Goal: Task Accomplishment & Management: Manage account settings

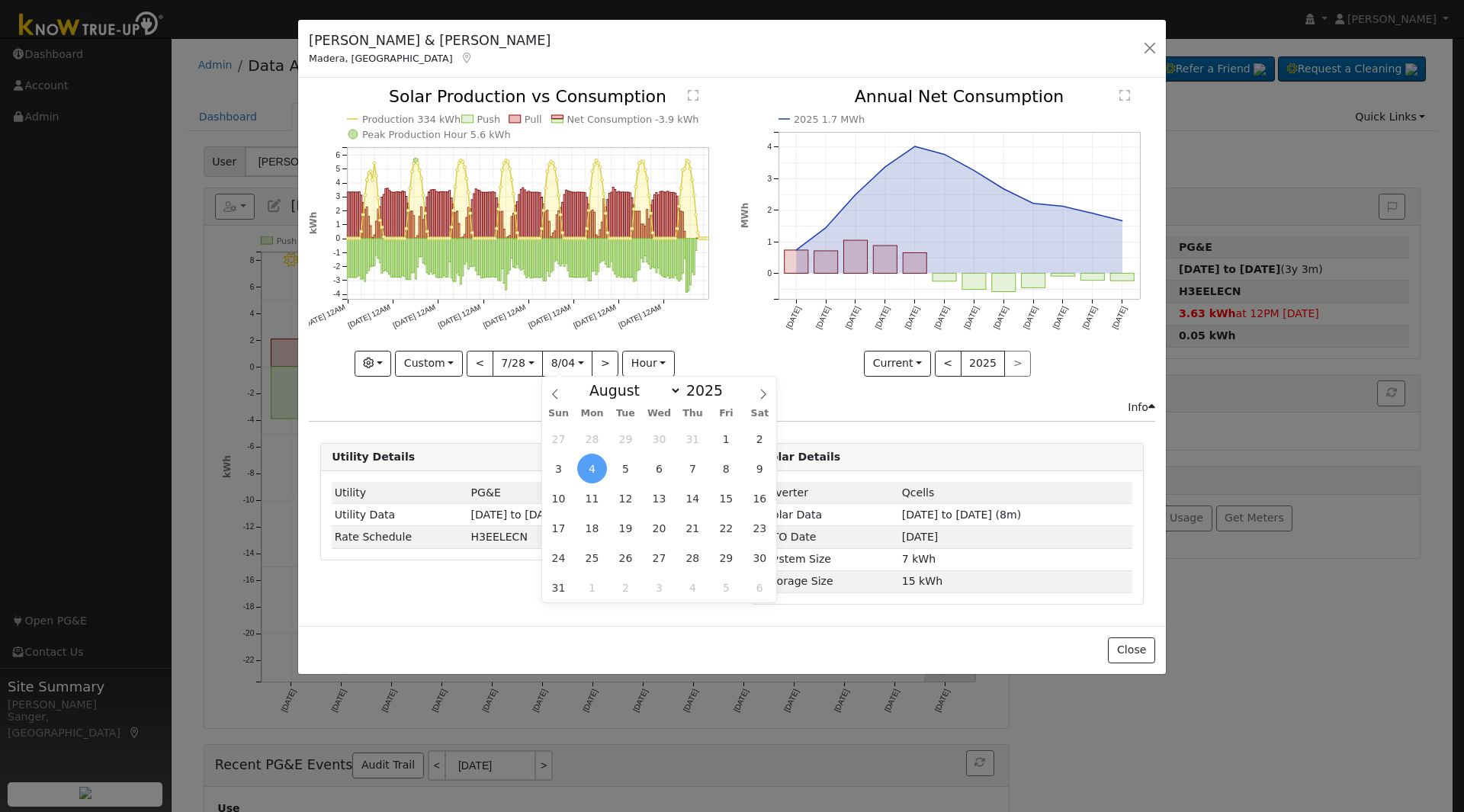
select select "7"
click at [1150, 46] on button "button" at bounding box center [1150, 48] width 22 height 22
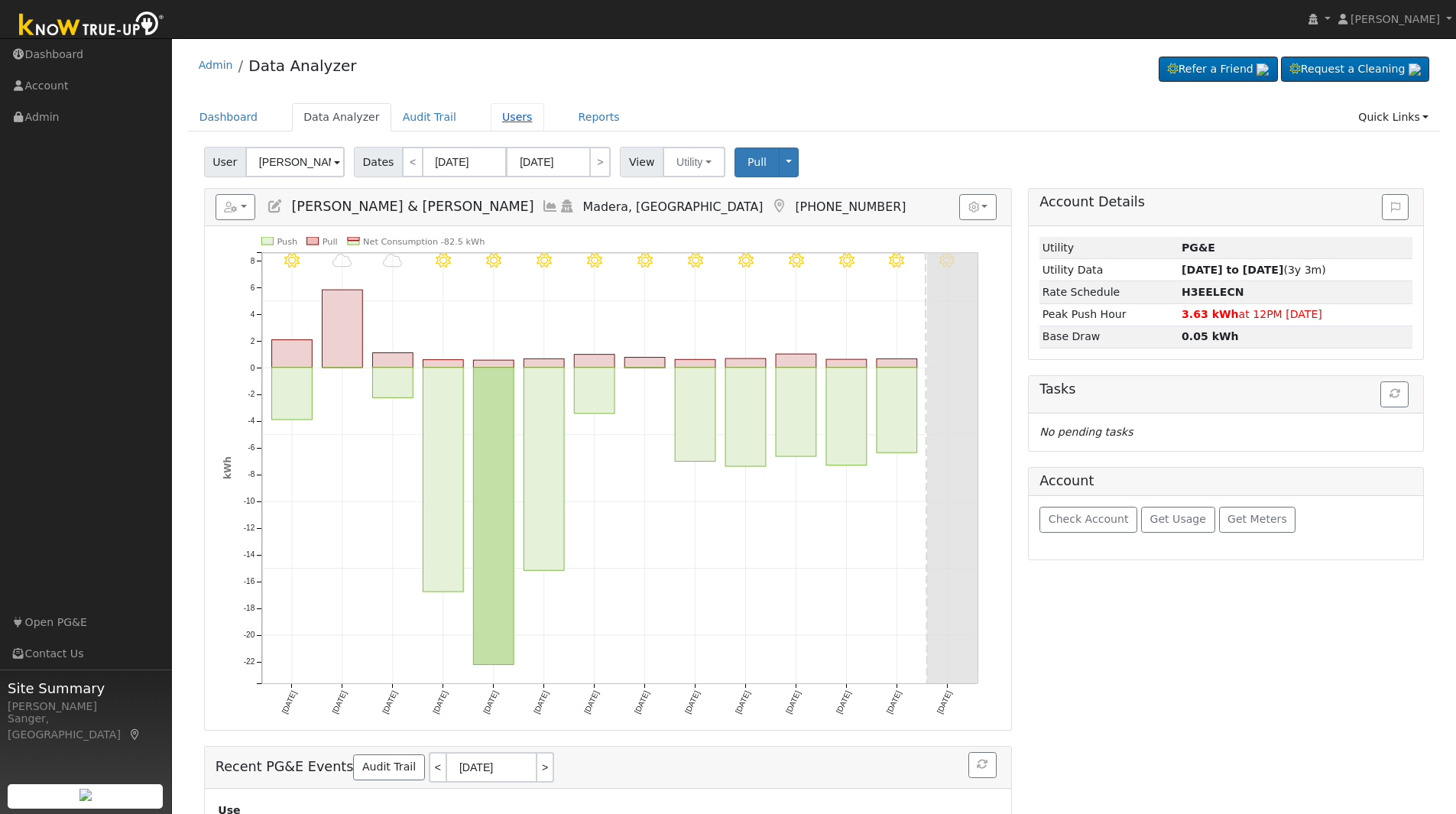
click at [493, 119] on link "Users" at bounding box center [518, 117] width 53 height 29
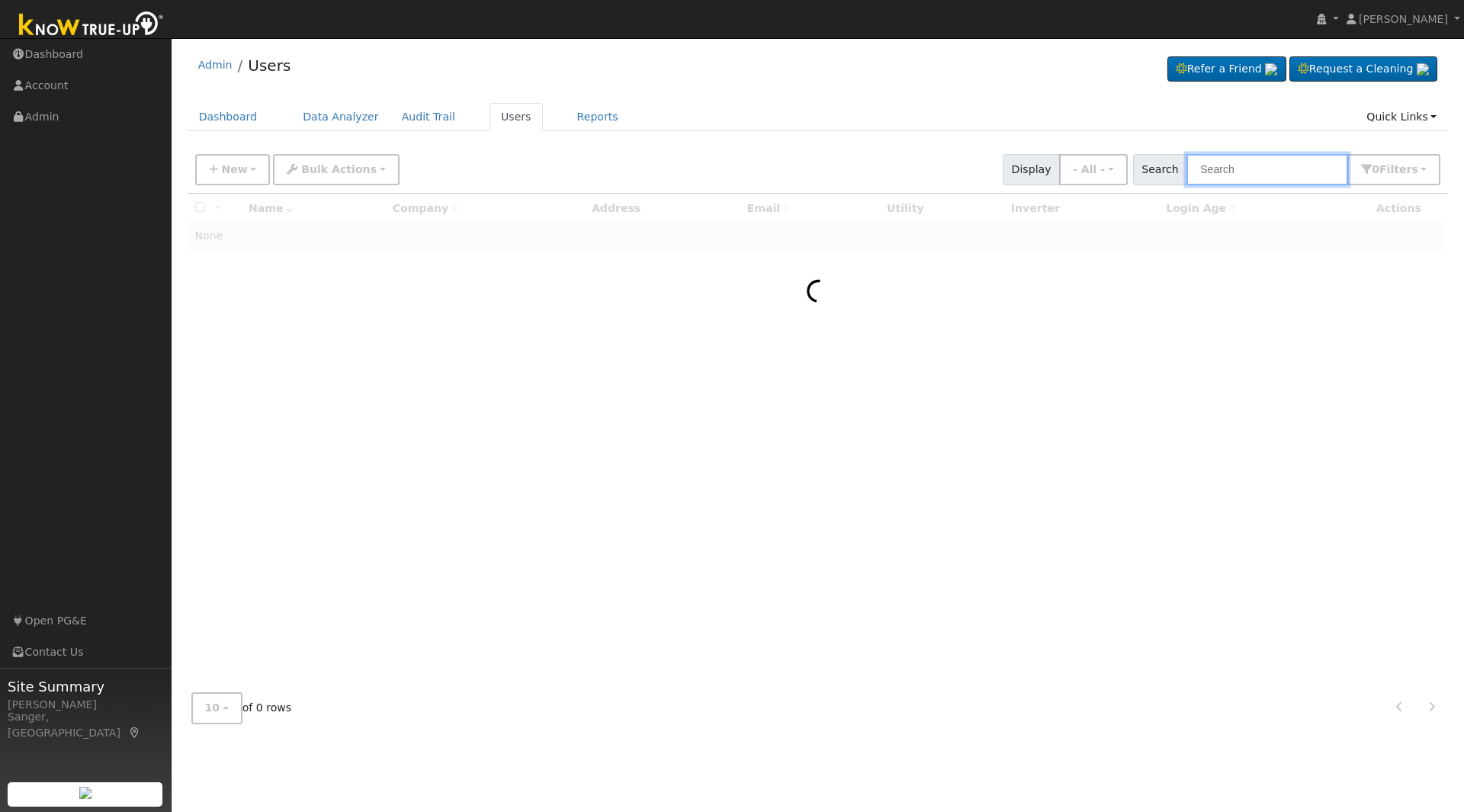
click at [1232, 173] on input "text" at bounding box center [1268, 169] width 162 height 32
paste input "Leas"
type input "Leas"
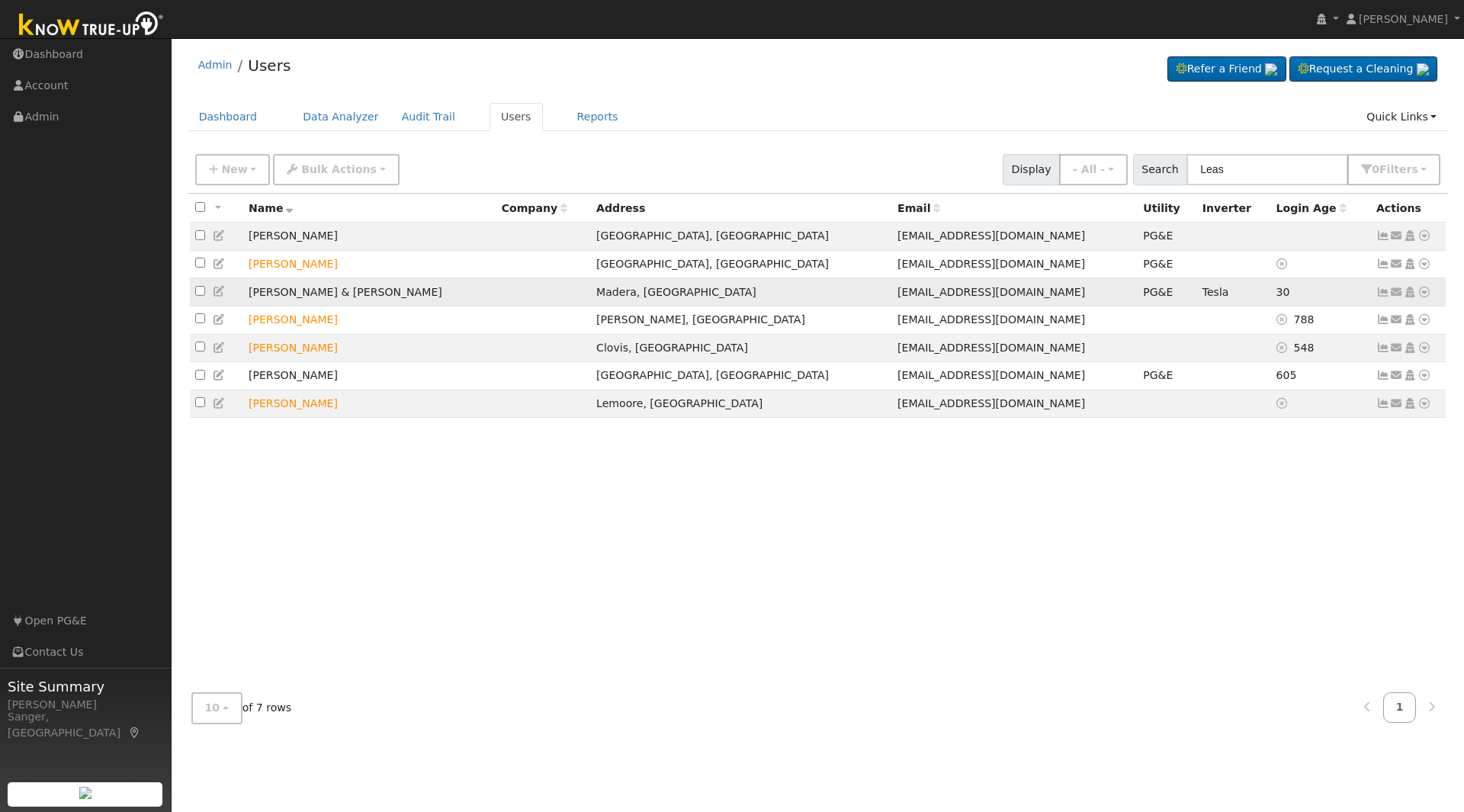
click at [1382, 297] on icon at bounding box center [1383, 292] width 14 height 11
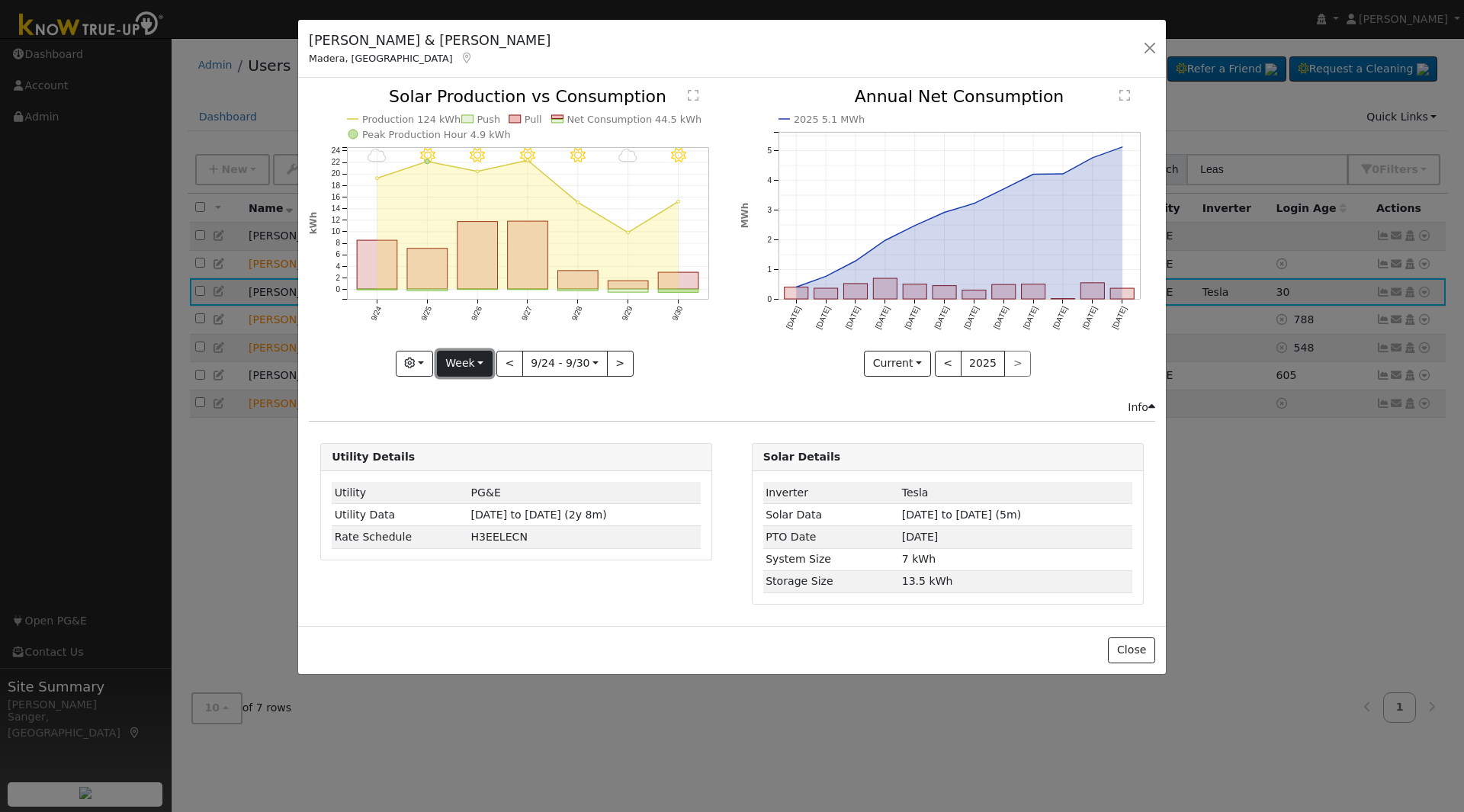
click at [460, 366] on button "Week" at bounding box center [464, 364] width 55 height 26
click at [469, 451] on link "Year" at bounding box center [491, 459] width 106 height 22
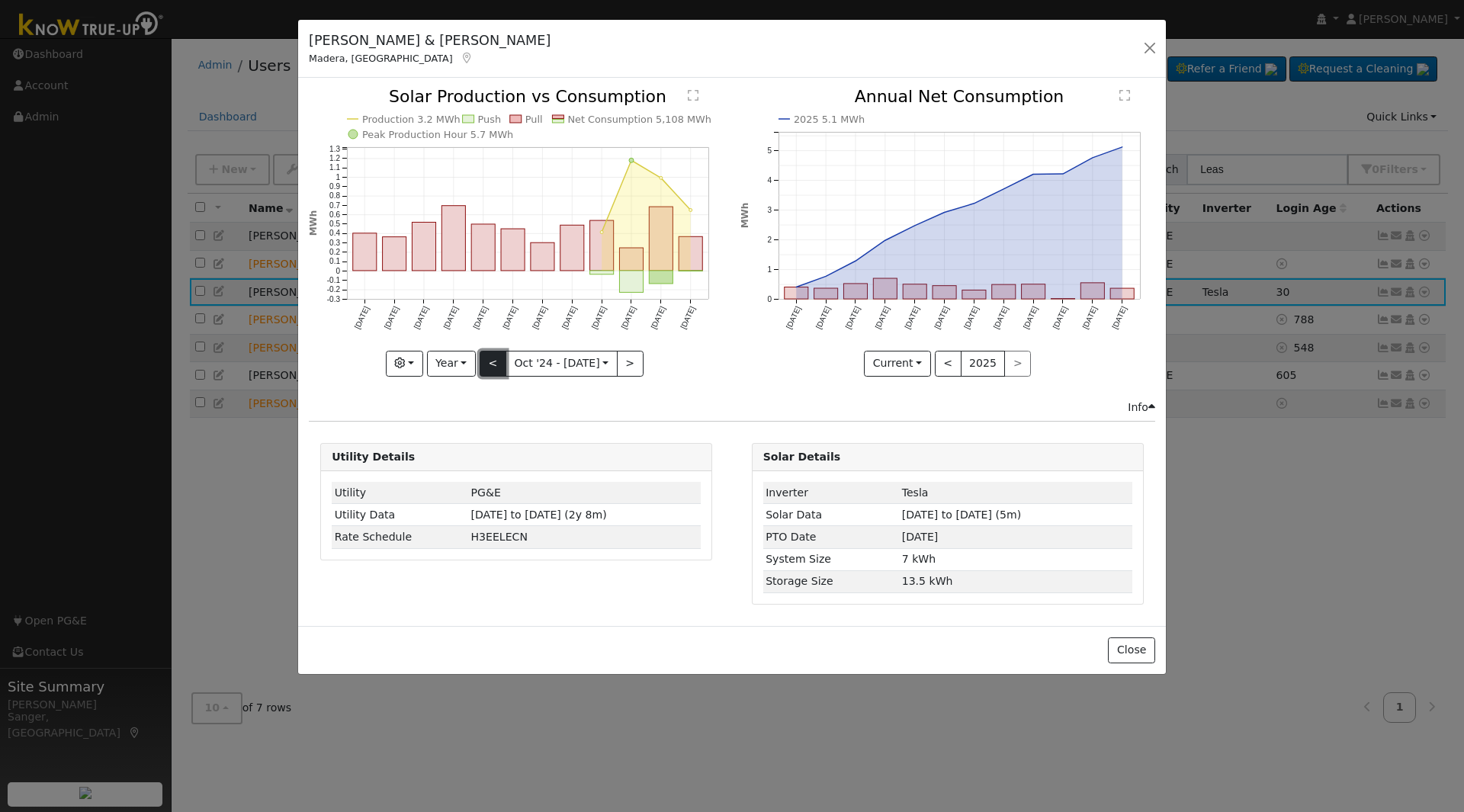
click at [495, 362] on button "<" at bounding box center [493, 364] width 27 height 26
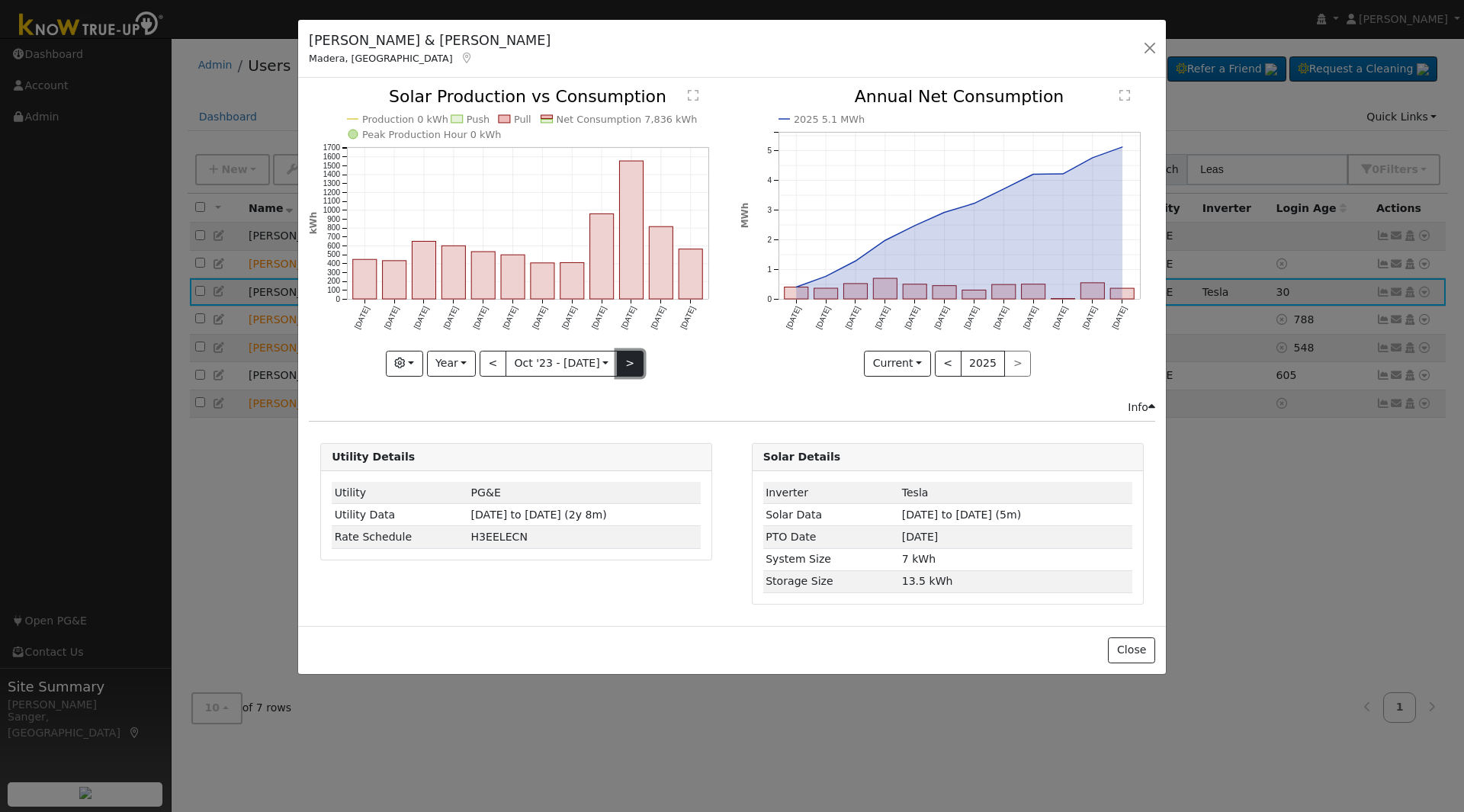
click at [636, 369] on button ">" at bounding box center [630, 364] width 27 height 26
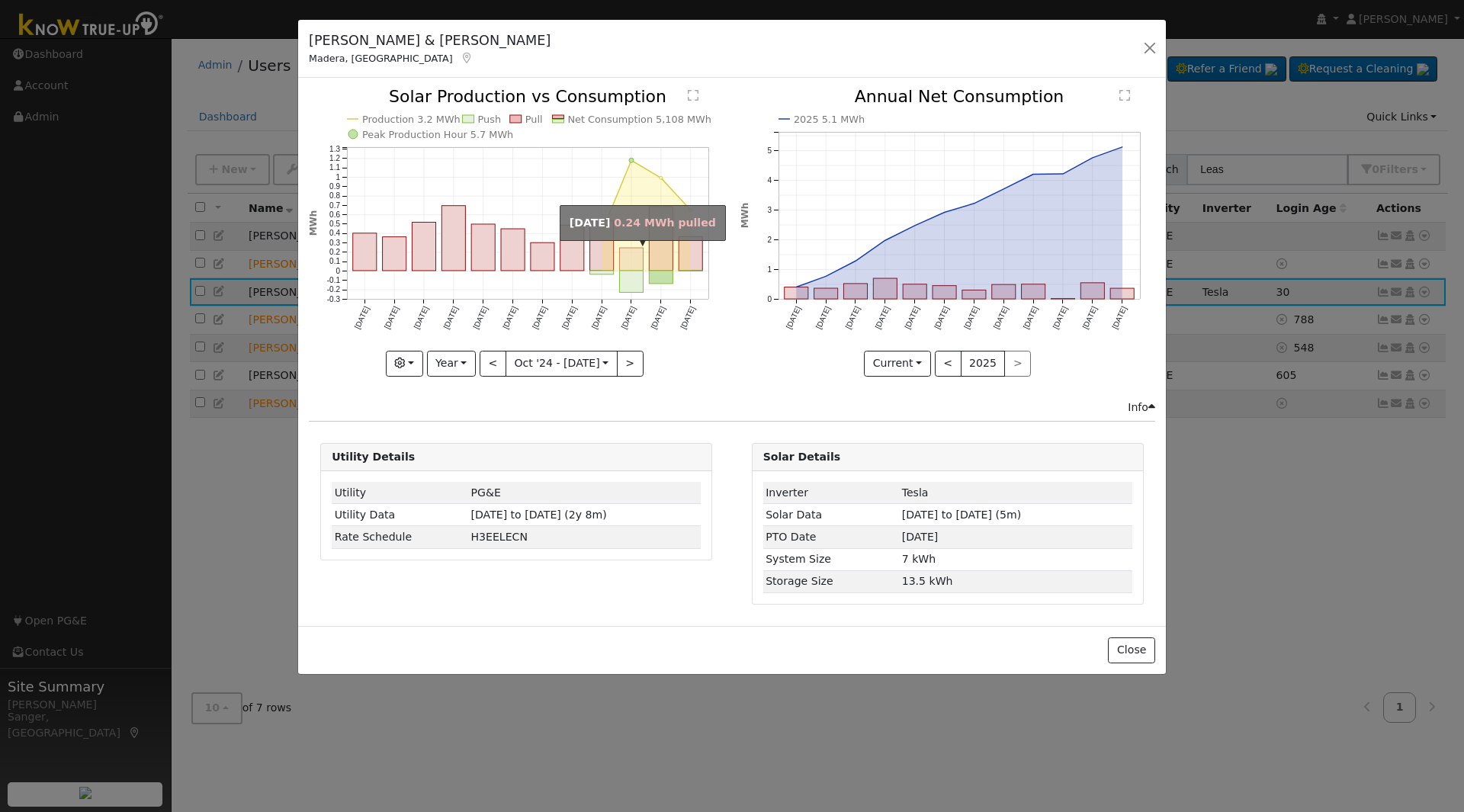
click at [637, 268] on rect "onclick=""" at bounding box center [632, 259] width 24 height 23
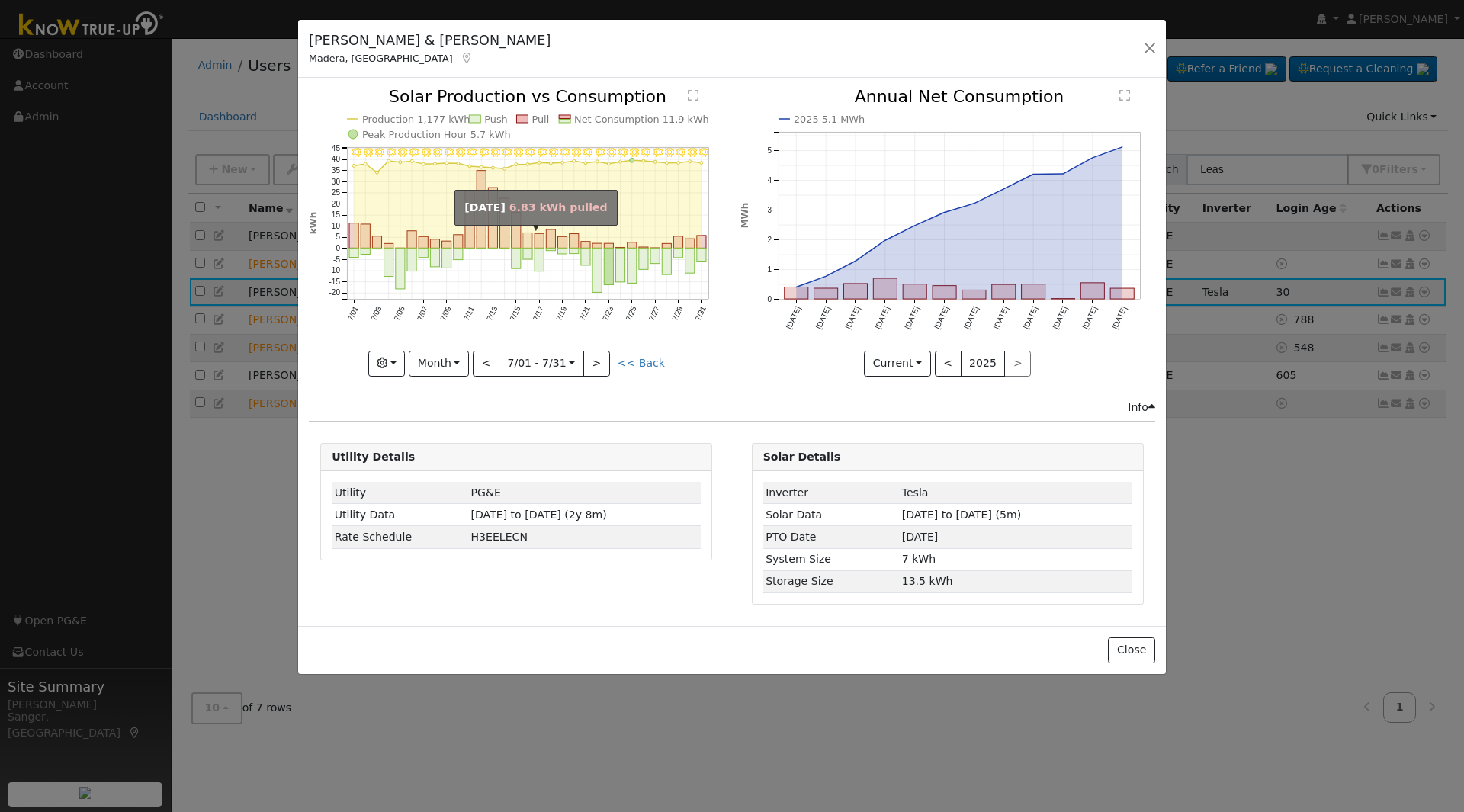
click at [531, 238] on rect "onclick=""" at bounding box center [527, 240] width 9 height 15
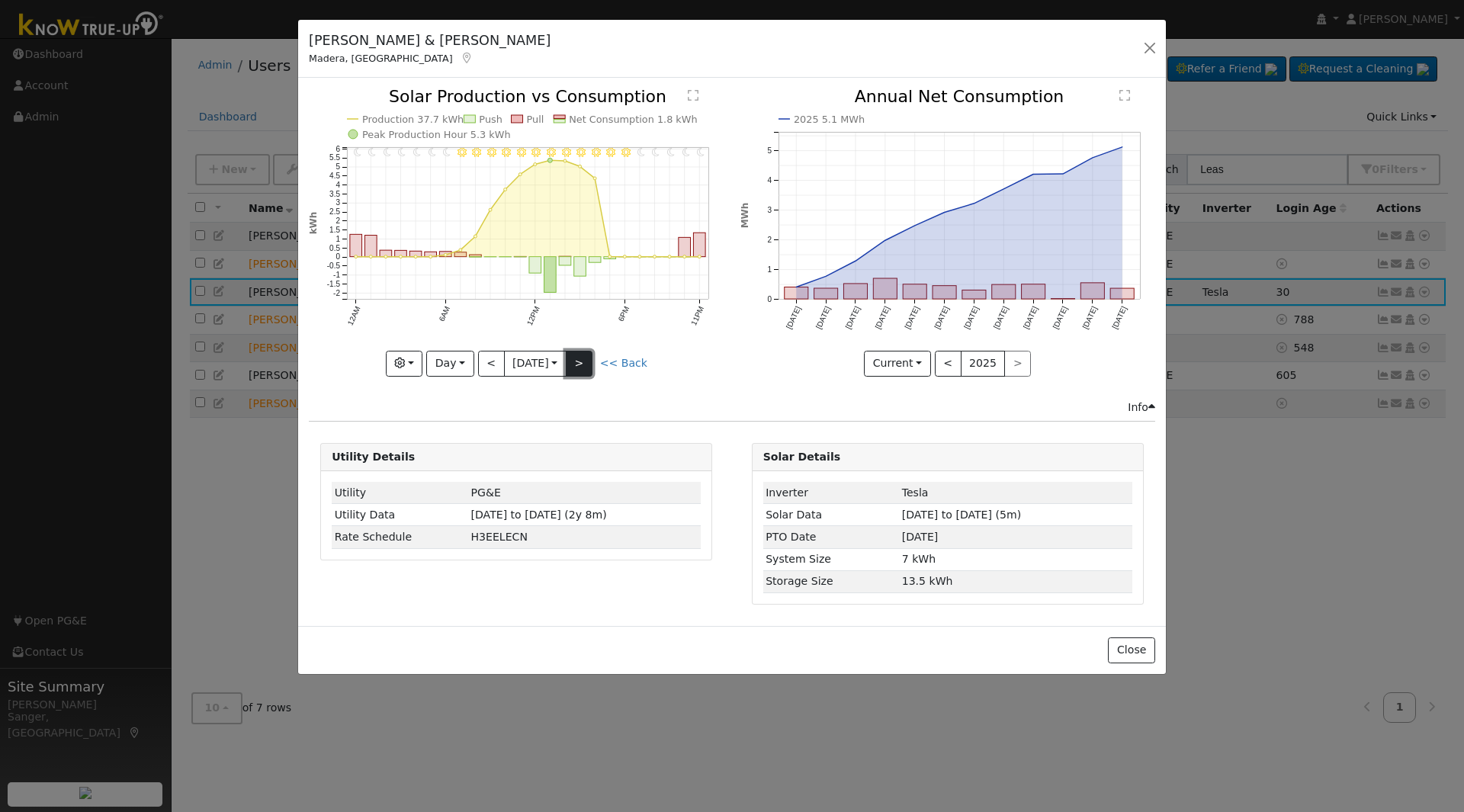
click at [588, 362] on button ">" at bounding box center [579, 364] width 27 height 26
click at [588, 362] on div "11PM - Clear 10PM - Clear 9PM - Clear 8PM - Clear 7PM - Clear 6PM - Clear 5PM -…" at bounding box center [516, 233] width 415 height 288
click at [588, 362] on button ">" at bounding box center [579, 364] width 27 height 26
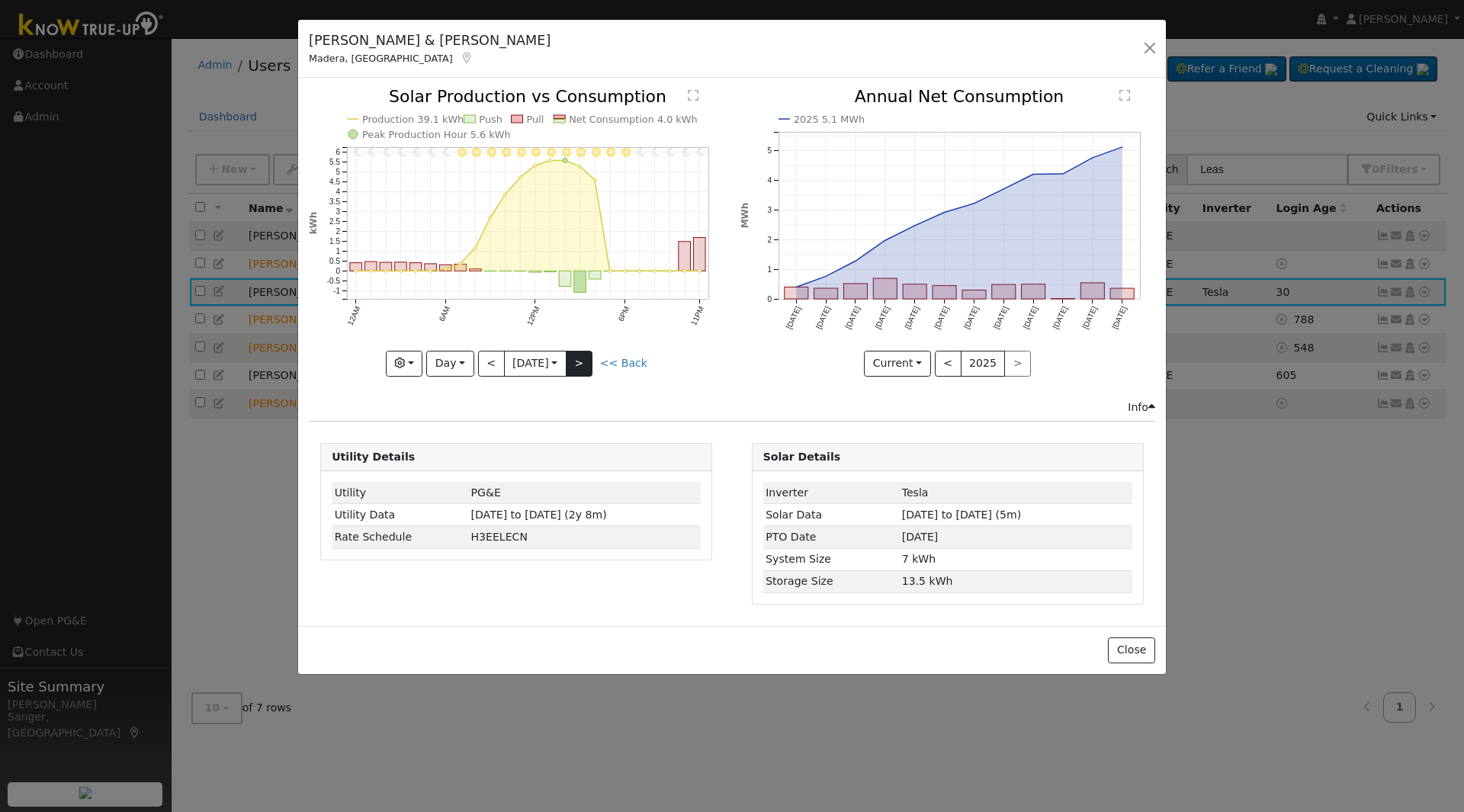
click at [588, 362] on div at bounding box center [516, 233] width 415 height 288
click at [588, 362] on button ">" at bounding box center [579, 364] width 27 height 26
type input "2025-07-21"
click at [588, 362] on div "11PM - Clear 10PM - Clear 9PM - Clear 8PM - Clear 7PM - Clear 6PM - Clear 5PM -…" at bounding box center [516, 233] width 415 height 288
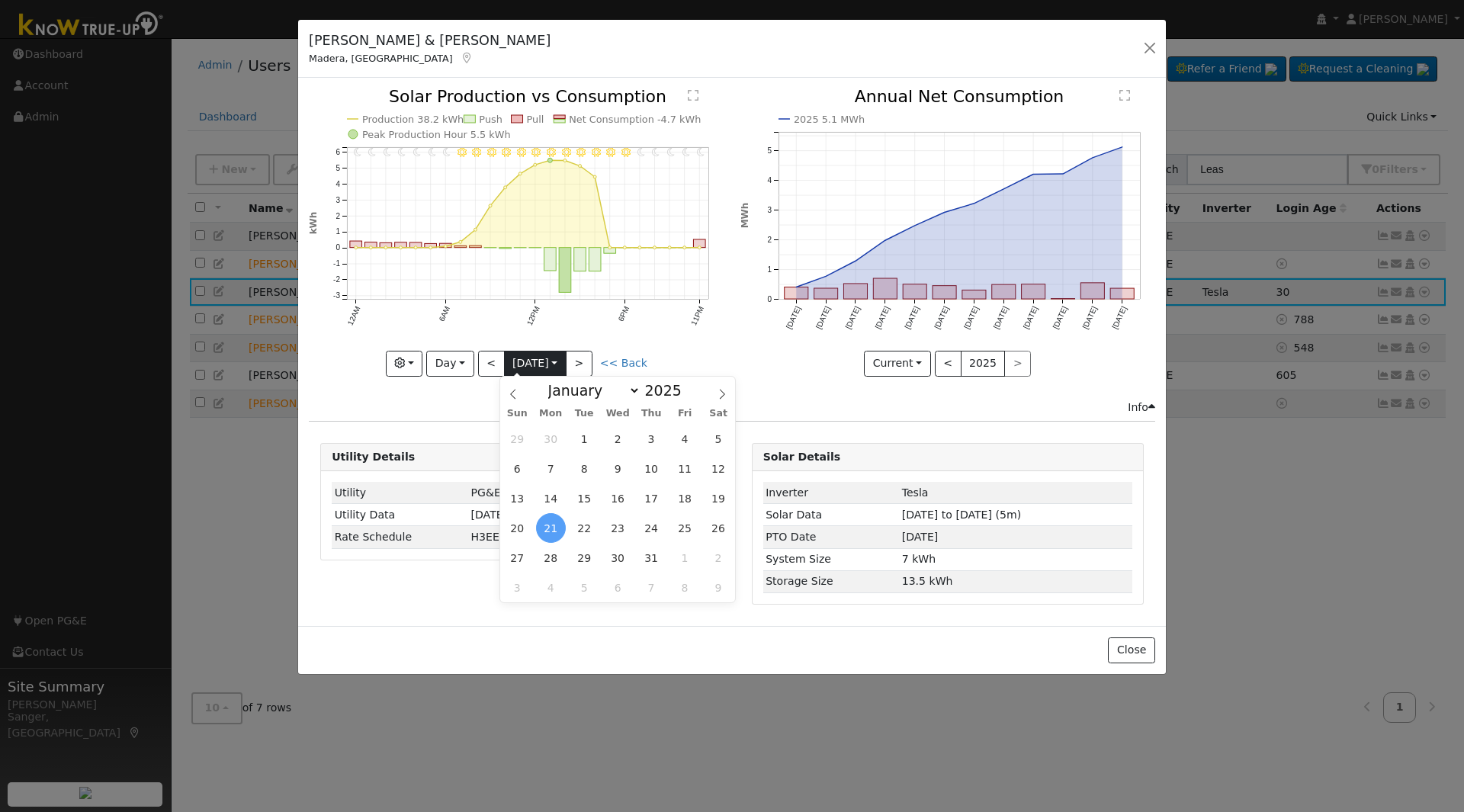
click at [540, 359] on input "2025-07-21" at bounding box center [535, 364] width 61 height 25
click at [587, 391] on select "January February March April May June July August September October November De…" at bounding box center [591, 390] width 100 height 19
select select "7"
click at [553, 381] on select "January February March April May June July August September October November De…" at bounding box center [591, 390] width 100 height 19
click at [588, 532] on span "19" at bounding box center [585, 528] width 30 height 30
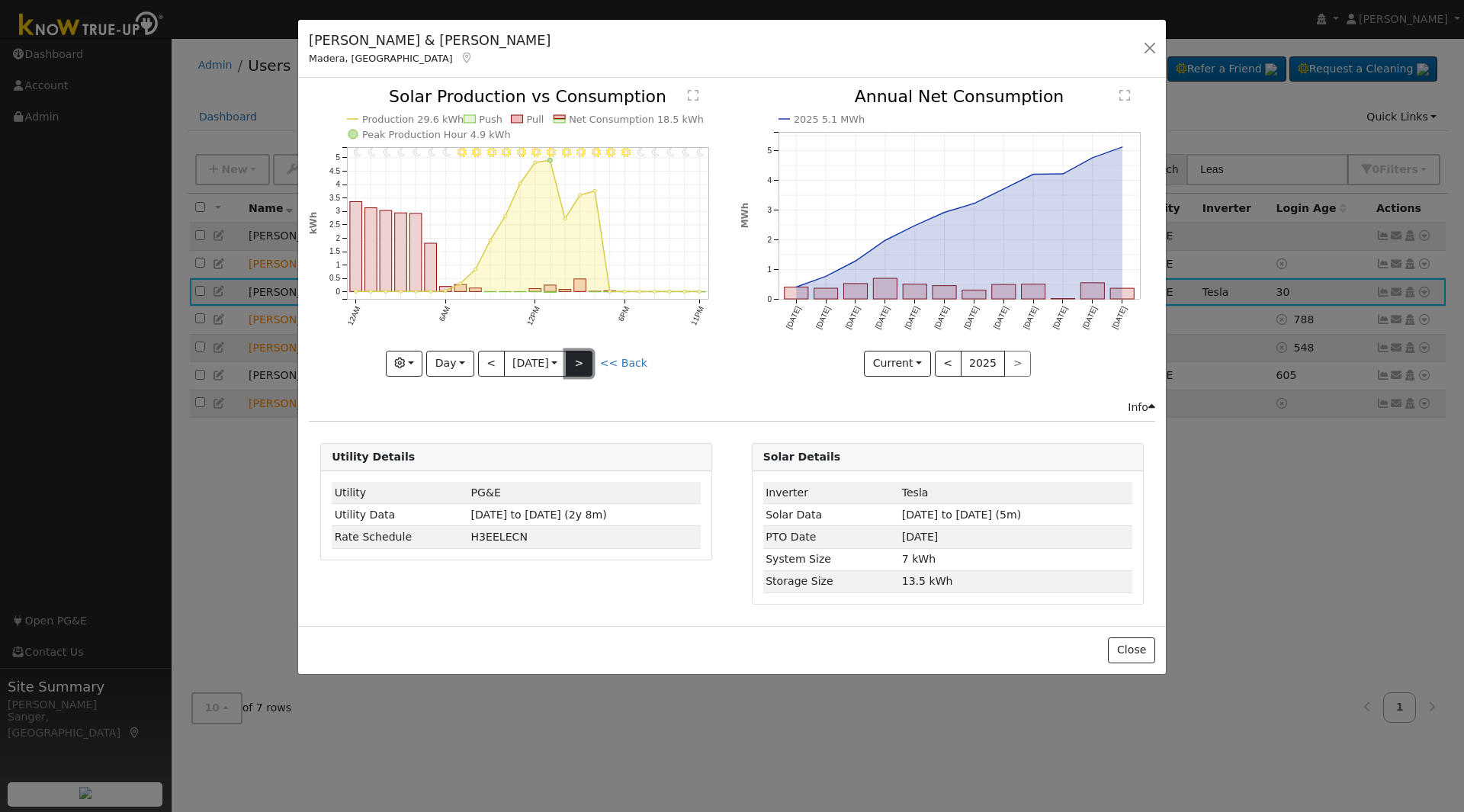
click at [580, 369] on button ">" at bounding box center [579, 364] width 27 height 26
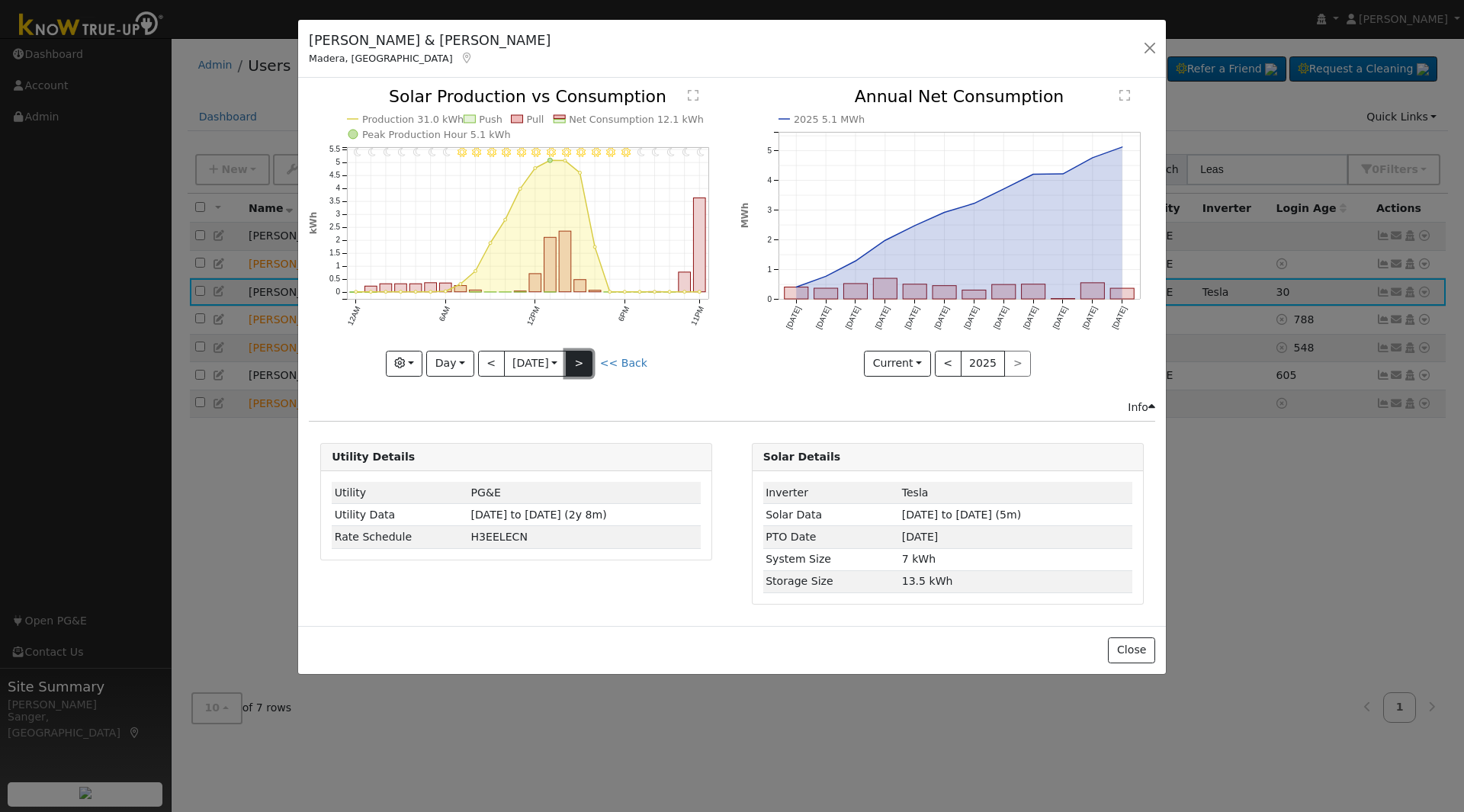
click at [580, 369] on button ">" at bounding box center [579, 364] width 27 height 26
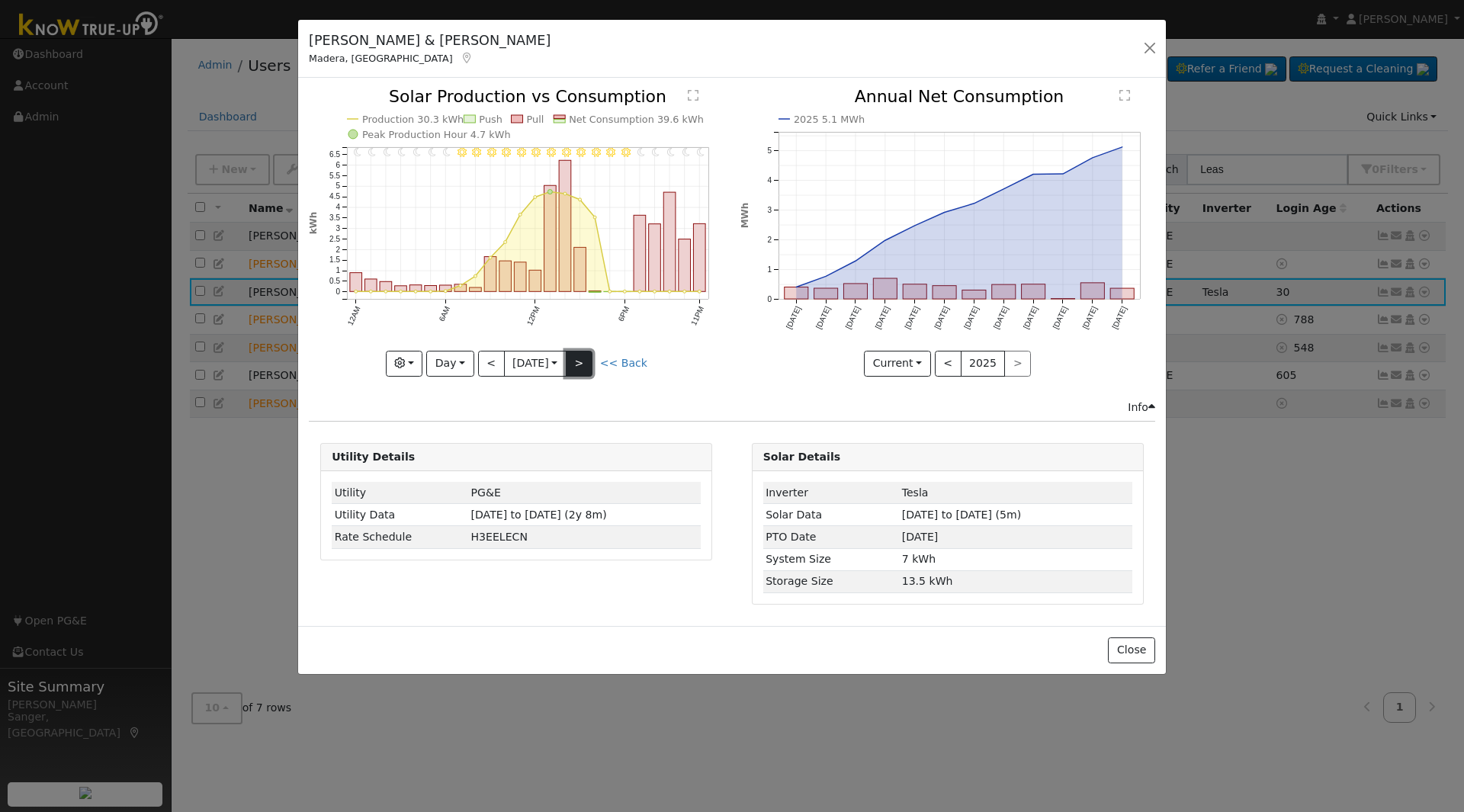
click at [580, 369] on button ">" at bounding box center [579, 364] width 27 height 26
type input "2025-08-23"
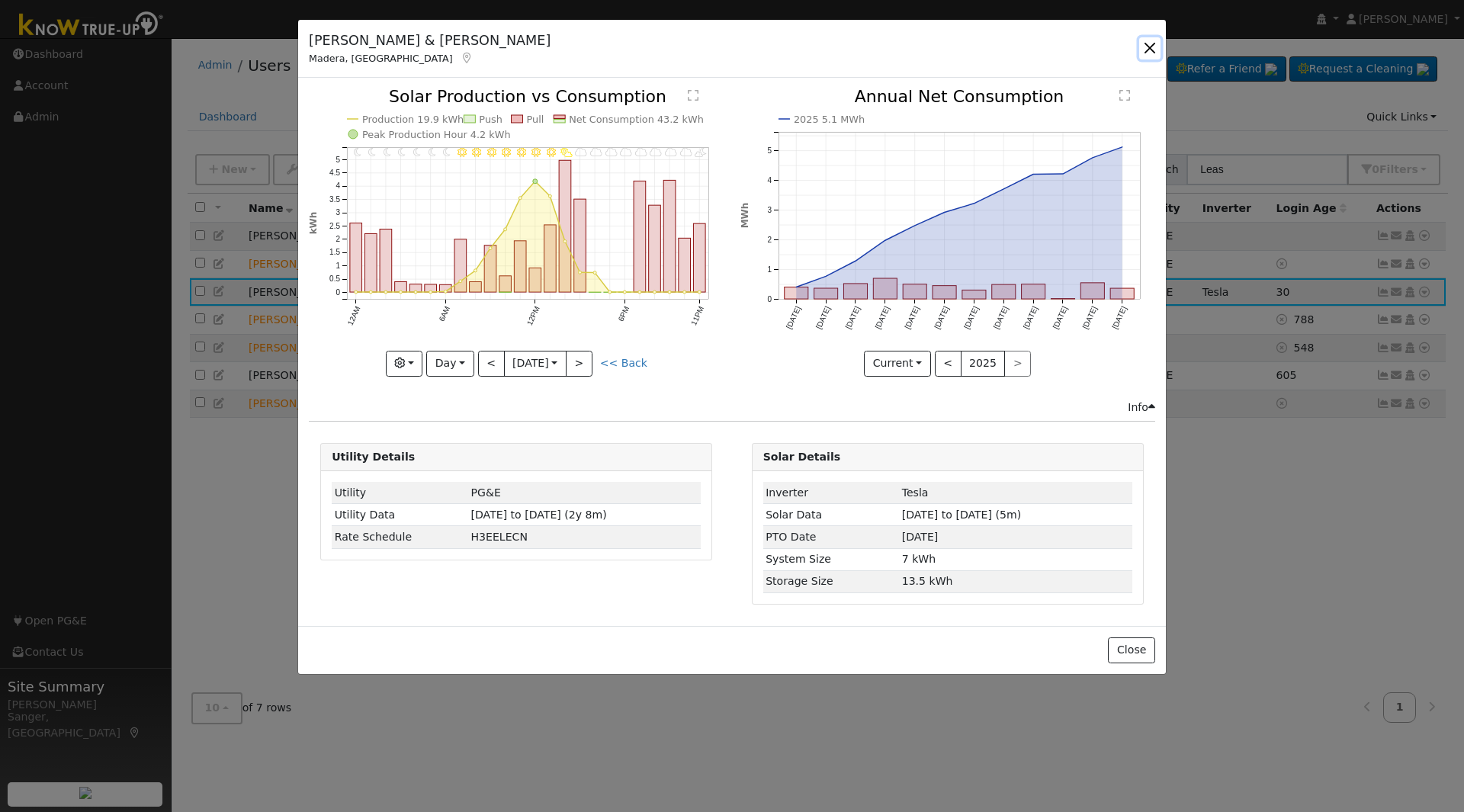
click at [1150, 48] on button "button" at bounding box center [1150, 48] width 22 height 22
